Goal: Transaction & Acquisition: Download file/media

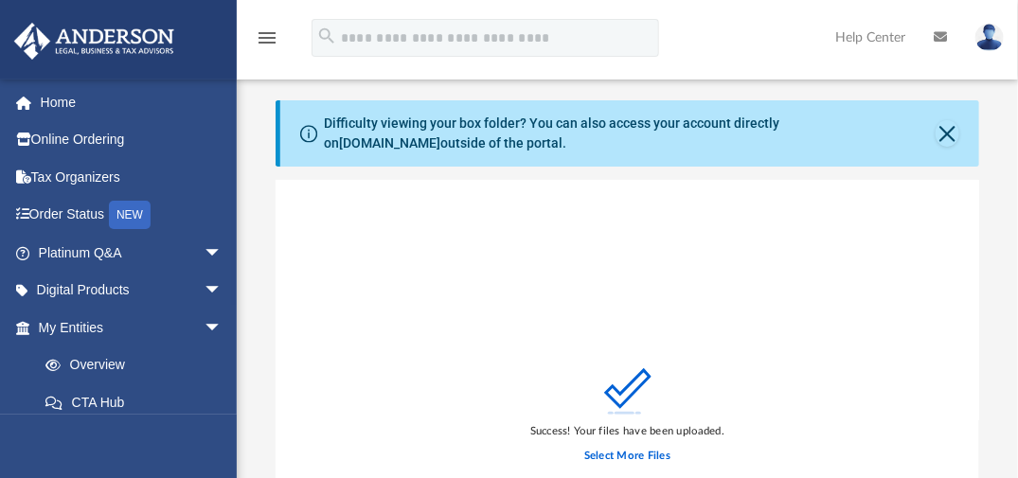
scroll to position [466, 690]
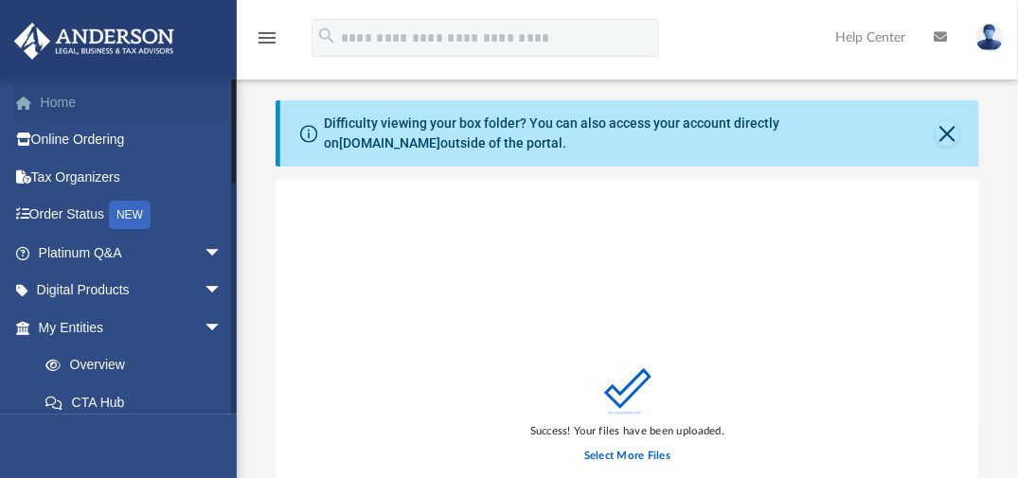
click at [64, 103] on link "Home" at bounding box center [132, 102] width 238 height 38
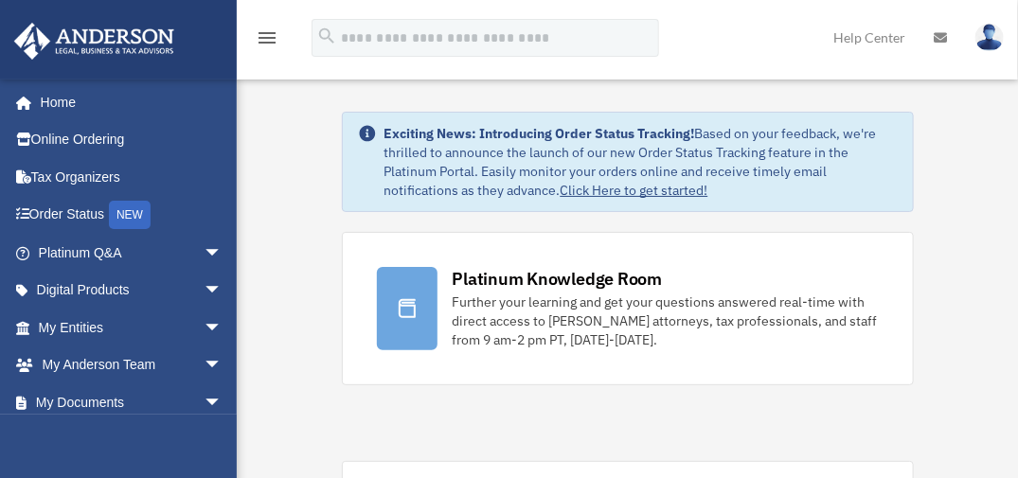
click at [130, 326] on link "My Entities arrow_drop_down" at bounding box center [132, 328] width 238 height 38
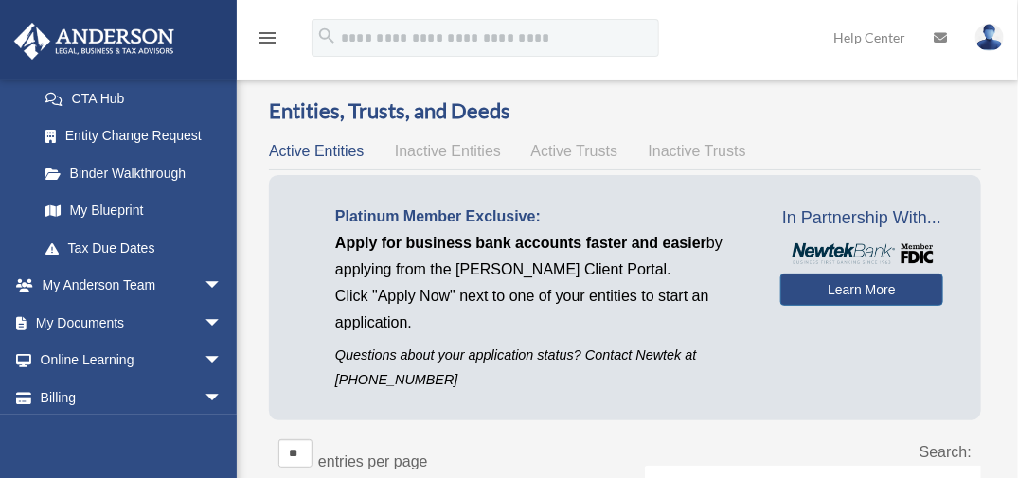
scroll to position [347, 0]
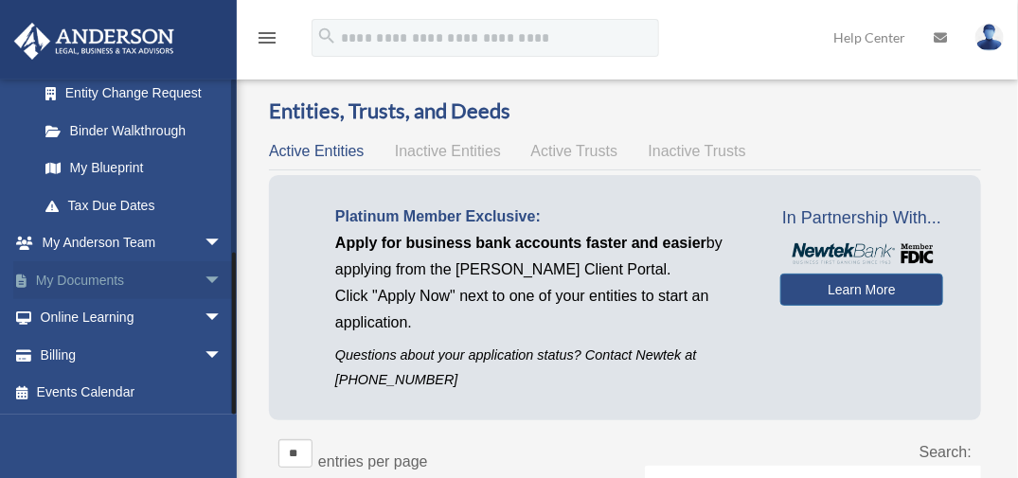
click at [117, 275] on link "My Documents arrow_drop_down" at bounding box center [132, 280] width 238 height 38
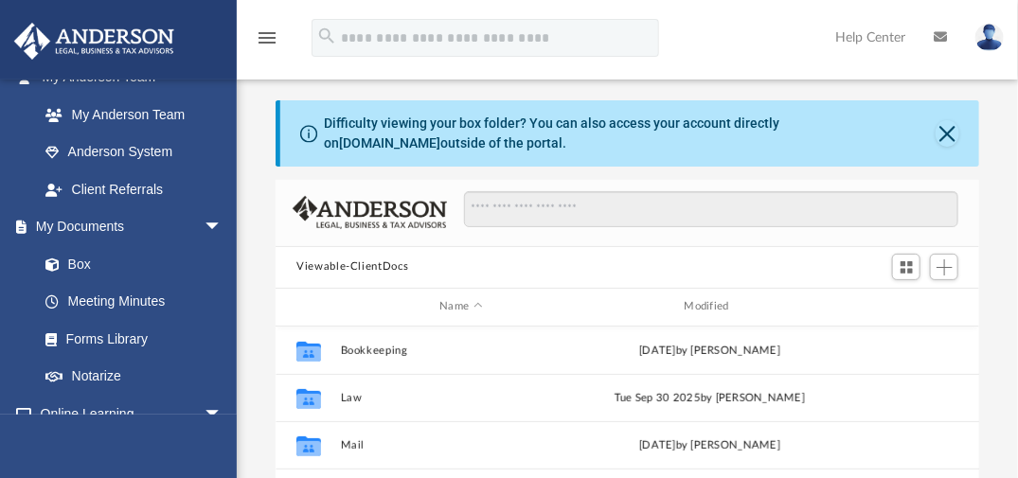
scroll to position [513, 0]
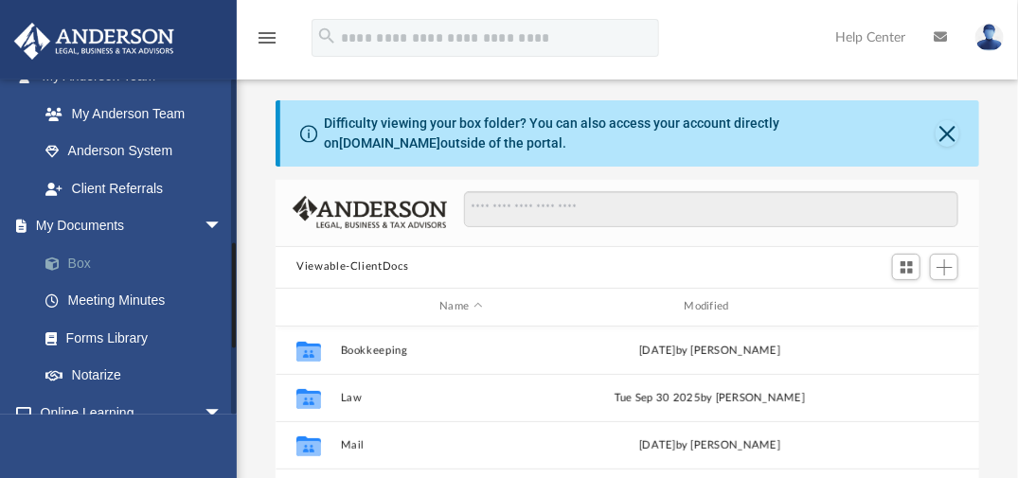
click at [80, 260] on link "Box" at bounding box center [139, 263] width 224 height 38
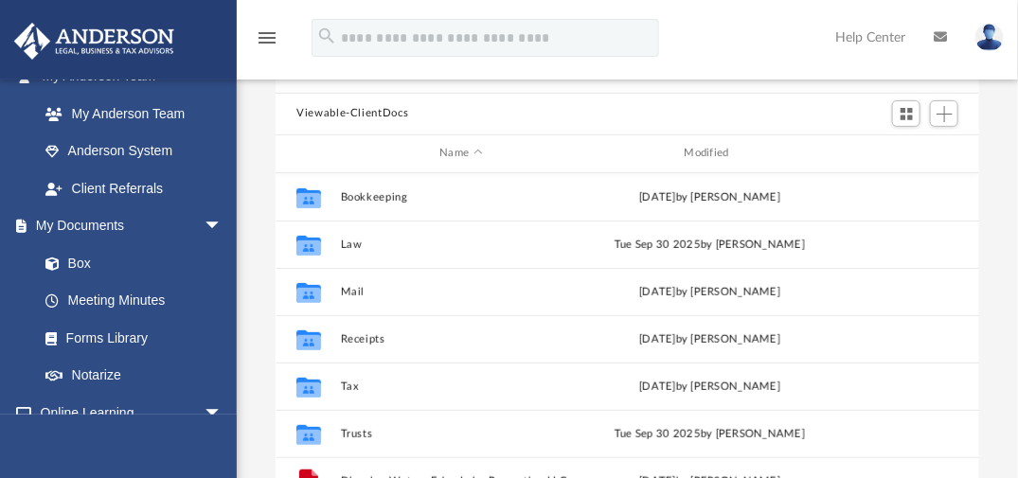
scroll to position [150, 0]
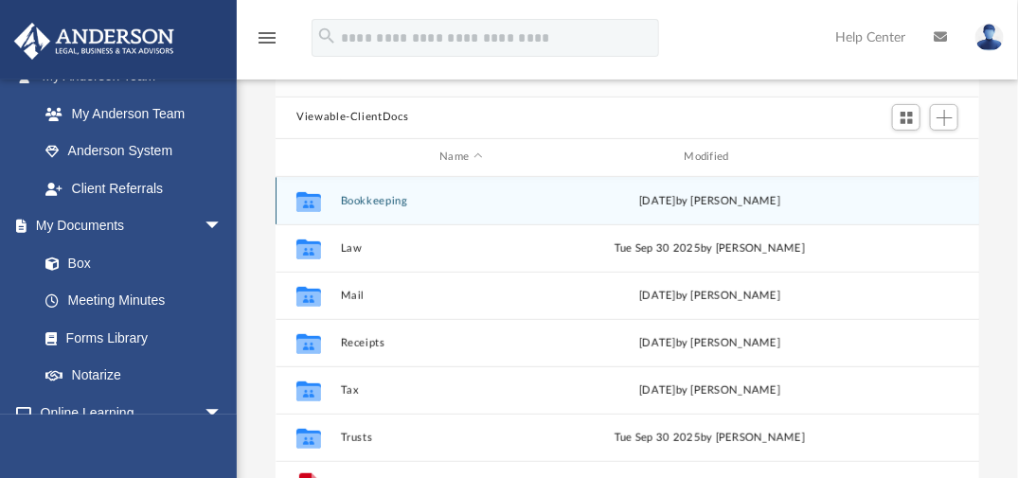
click at [417, 206] on div "Collaborated Folder Bookkeeping [DATE] by [PERSON_NAME]" at bounding box center [628, 200] width 704 height 47
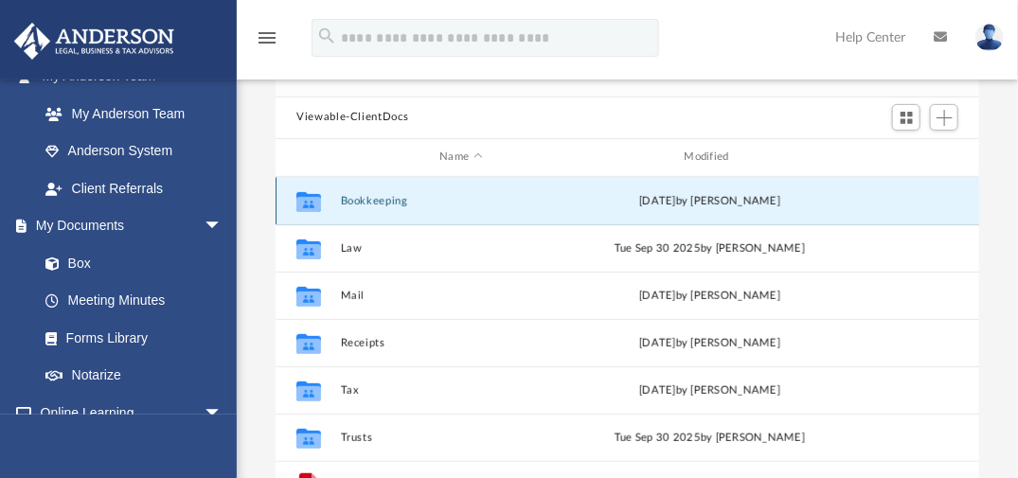
click at [379, 196] on button "Bookkeeping" at bounding box center [461, 200] width 241 height 12
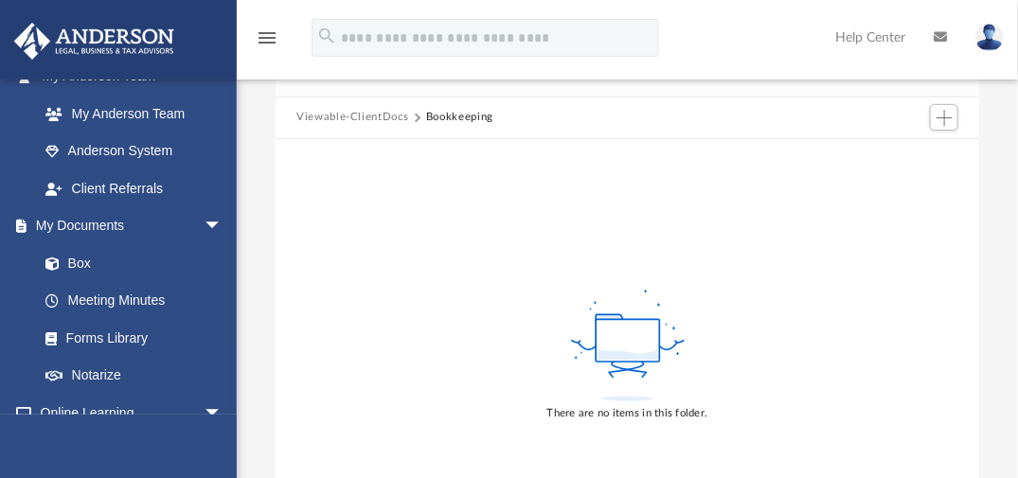
scroll to position [0, 0]
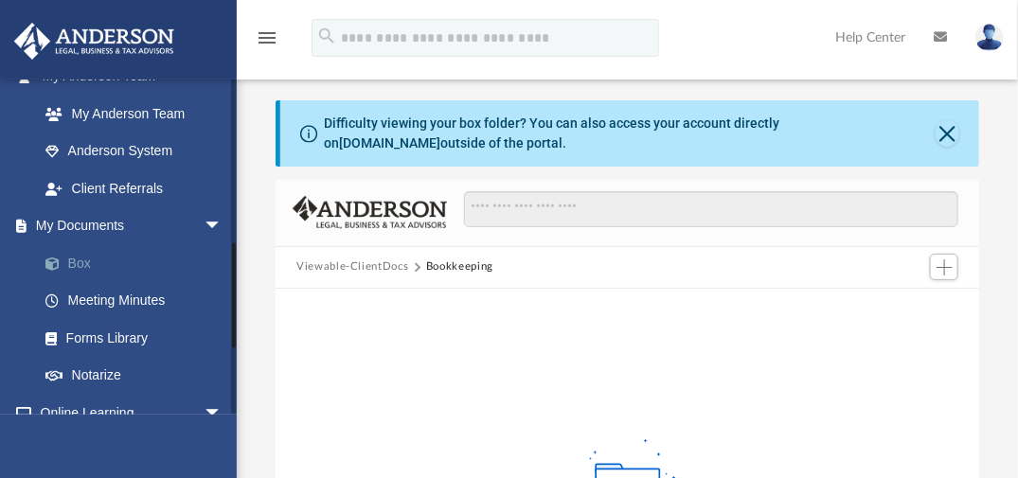
click at [94, 260] on link "Box" at bounding box center [139, 263] width 224 height 38
click at [70, 260] on link "Box" at bounding box center [139, 263] width 224 height 38
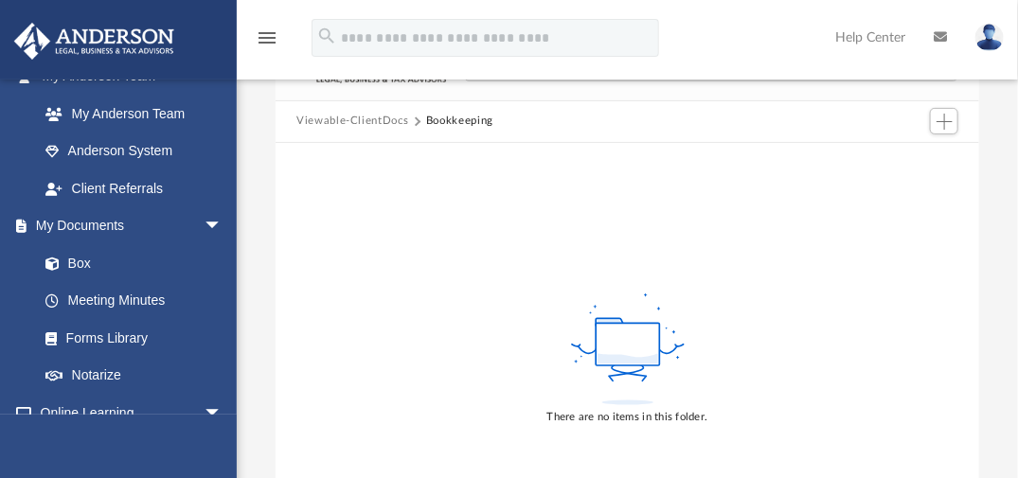
scroll to position [16, 0]
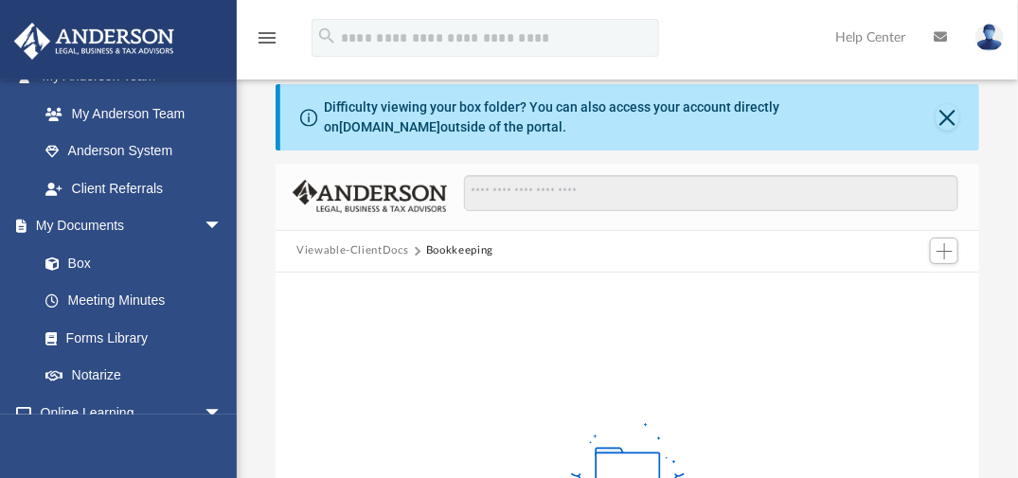
click at [383, 252] on button "Viewable-ClientDocs" at bounding box center [352, 250] width 112 height 17
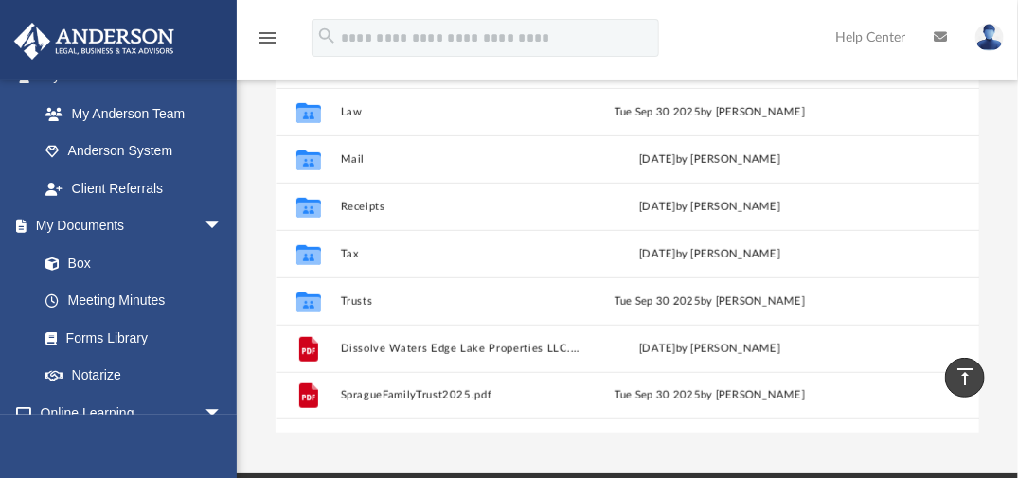
scroll to position [350, 0]
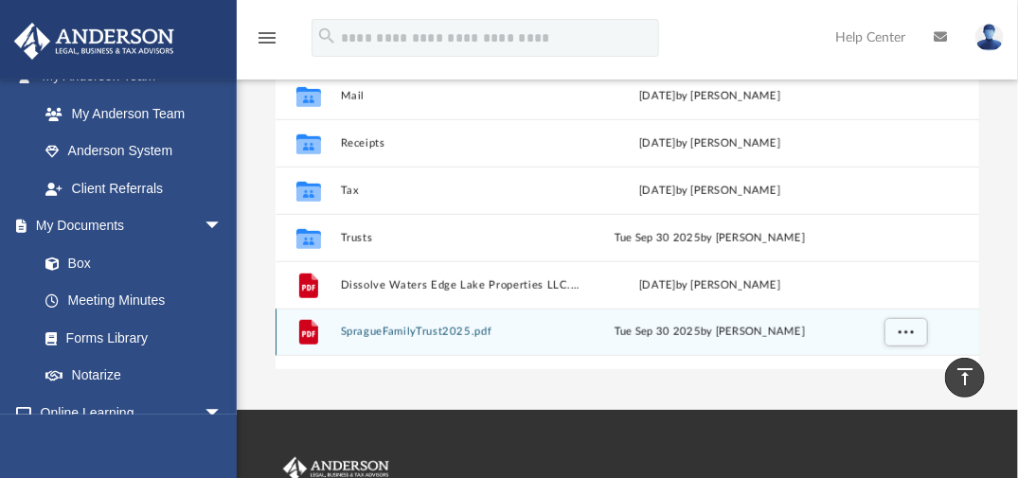
click at [473, 330] on button "SpragueFamilyTrust2025.pdf" at bounding box center [461, 332] width 241 height 12
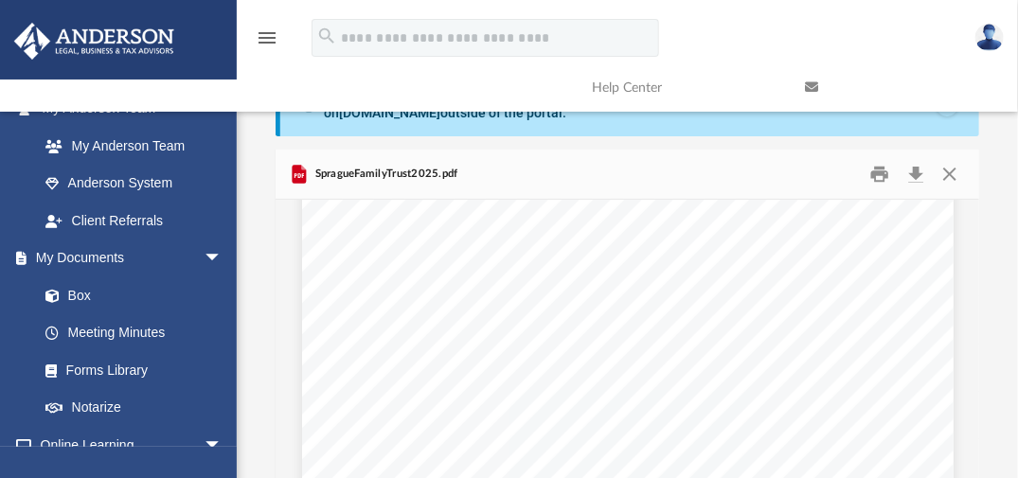
scroll to position [9699, 0]
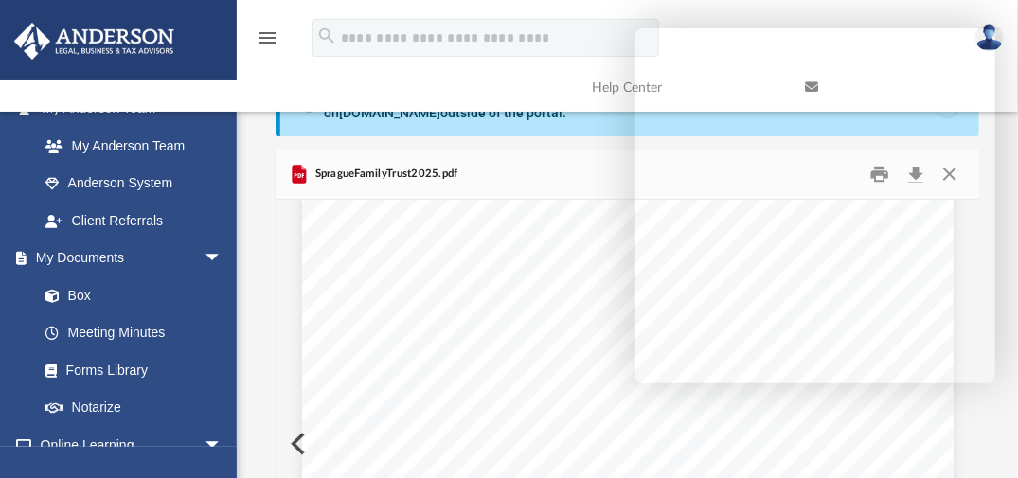
click at [512, 184] on div "SpragueFamilyTrust2025.pdf" at bounding box center [628, 175] width 704 height 50
